Goal: Task Accomplishment & Management: Complete application form

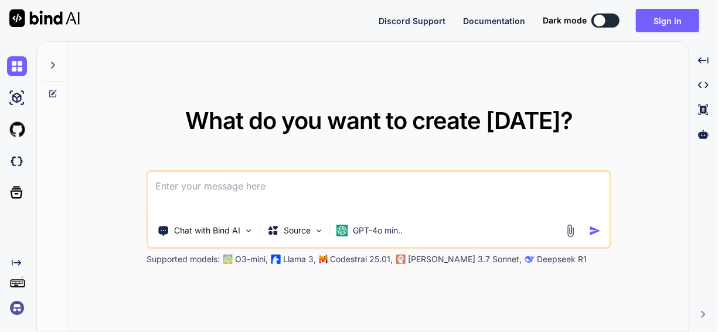
click at [208, 189] on textarea at bounding box center [378, 193] width 461 height 43
click at [315, 241] on div "Source" at bounding box center [296, 230] width 66 height 23
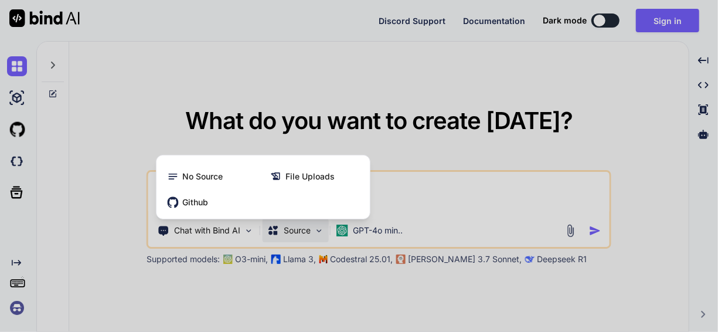
click at [315, 229] on div at bounding box center [359, 166] width 718 height 332
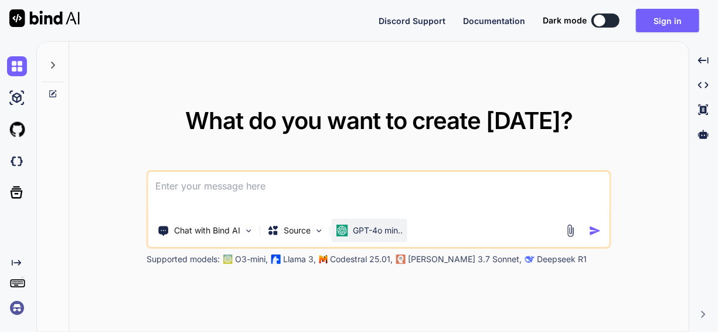
click at [405, 224] on div "GPT-4o min.." at bounding box center [370, 230] width 76 height 23
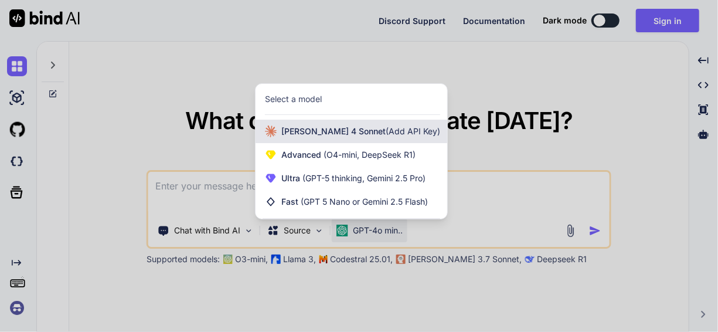
click at [388, 136] on span "[PERSON_NAME] 4 Sonnet (Add API Key)" at bounding box center [360, 131] width 159 height 12
type textarea "x"
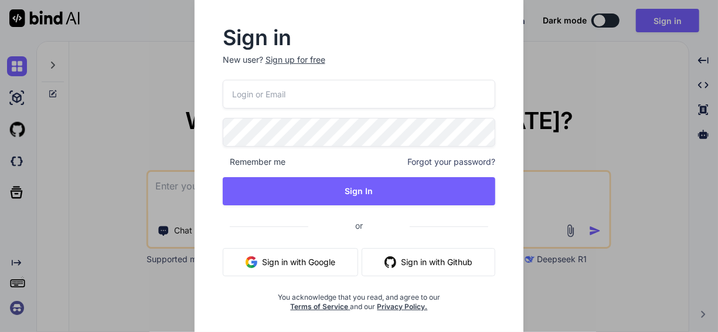
click at [139, 243] on div "Sign in New user? Sign up for free Remember me Forgot your password? Sign In or…" at bounding box center [359, 166] width 718 height 332
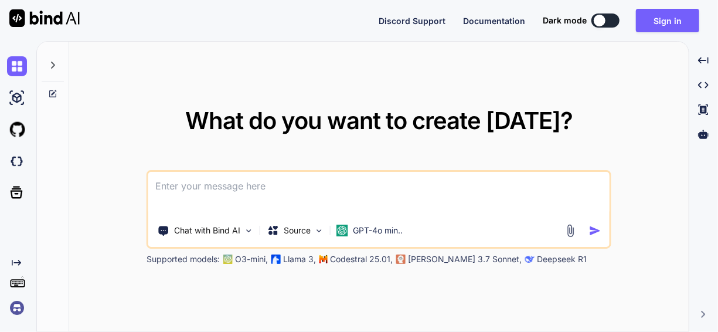
click at [230, 198] on textarea at bounding box center [378, 193] width 461 height 43
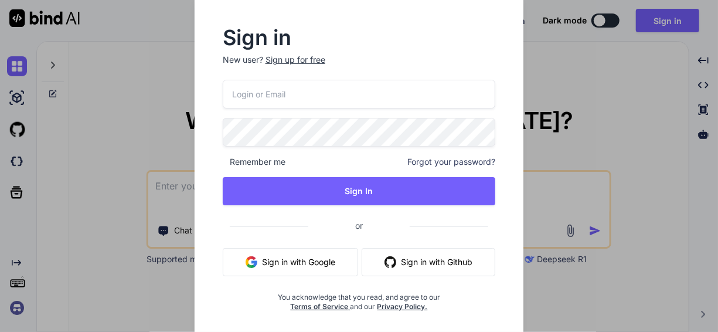
click at [324, 270] on button "Sign in with Google" at bounding box center [290, 262] width 135 height 28
click at [413, 260] on button "Sign in with Github" at bounding box center [429, 262] width 134 height 28
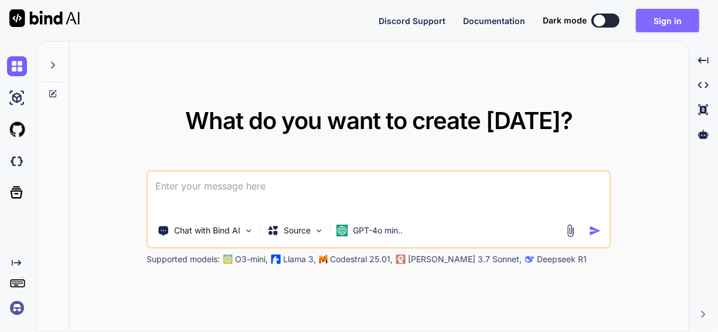
click at [689, 20] on button "Sign in" at bounding box center [667, 20] width 63 height 23
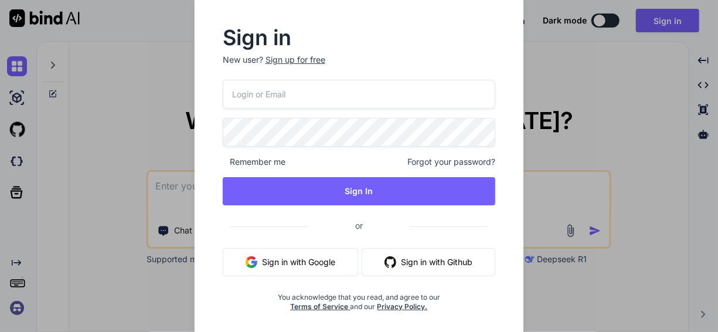
click at [299, 59] on div "Sign up for free" at bounding box center [295, 60] width 60 height 12
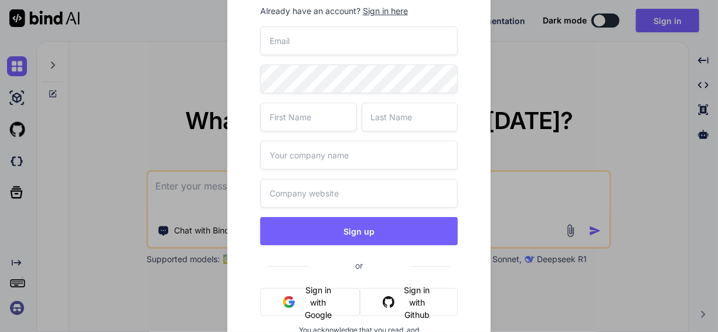
click at [317, 36] on input "email" at bounding box center [358, 40] width 197 height 29
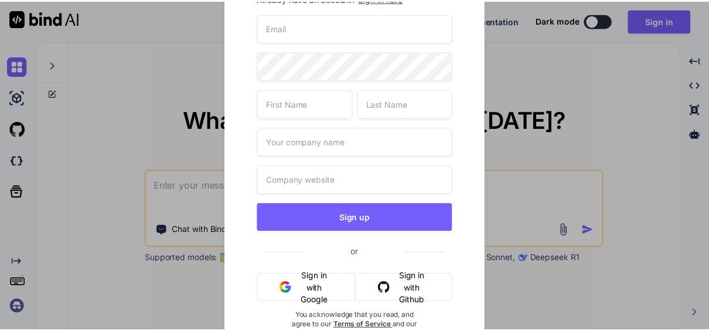
scroll to position [19, 0]
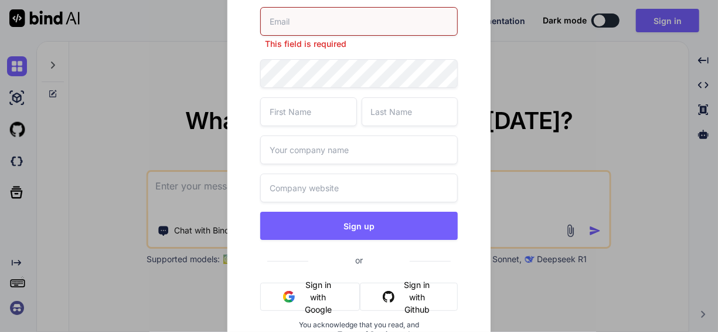
click at [306, 282] on button "Sign in with Google" at bounding box center [310, 296] width 100 height 28
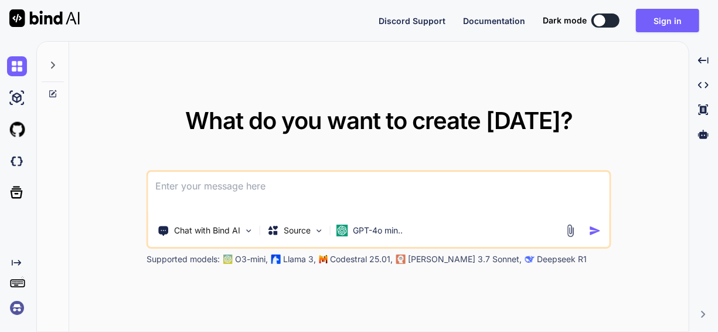
click at [618, 19] on button at bounding box center [605, 20] width 28 height 14
type textarea "x"
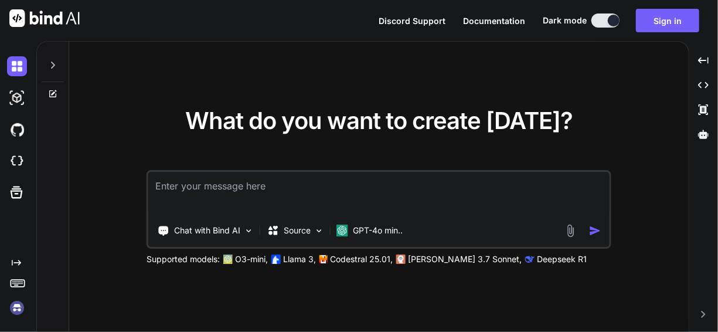
click at [197, 194] on textarea at bounding box center [378, 193] width 461 height 43
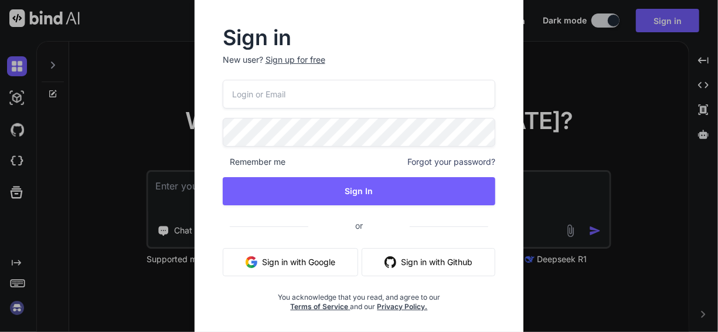
click at [290, 259] on button "Sign in with Google" at bounding box center [290, 262] width 135 height 28
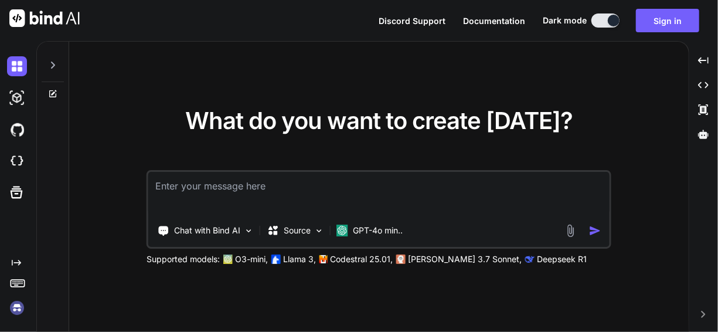
click at [295, 194] on textarea at bounding box center [378, 193] width 461 height 43
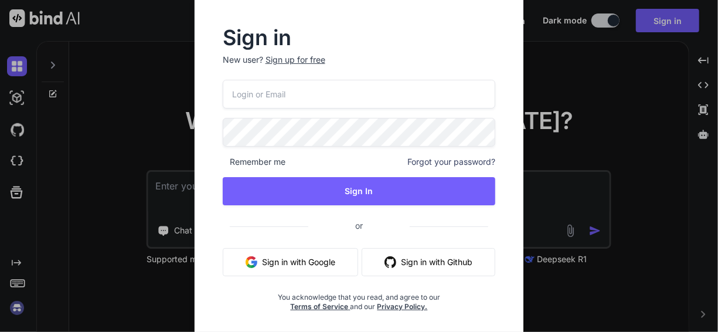
click at [324, 258] on button "Sign in with Google" at bounding box center [290, 262] width 135 height 28
click at [473, 34] on h2 "Sign in" at bounding box center [359, 37] width 273 height 19
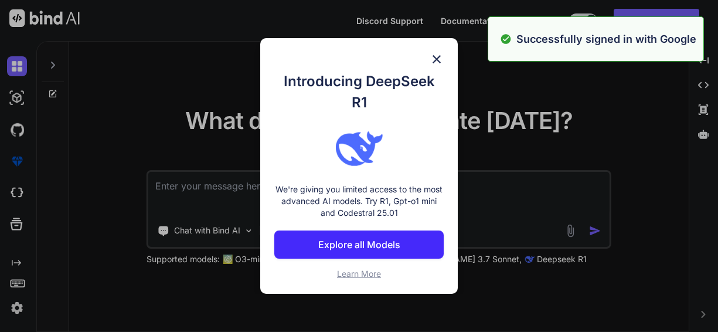
type textarea "x"
